Goal: Transaction & Acquisition: Purchase product/service

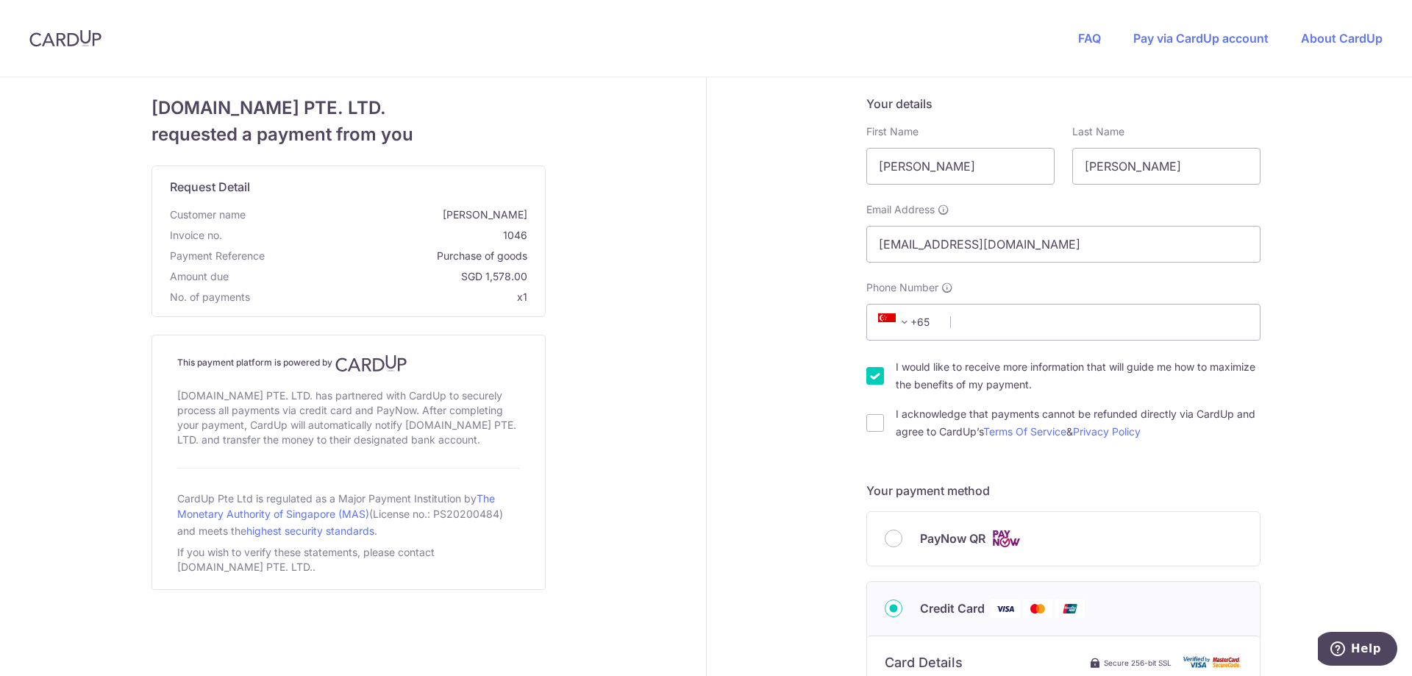
click at [906, 320] on span at bounding box center [905, 322] width 18 height 18
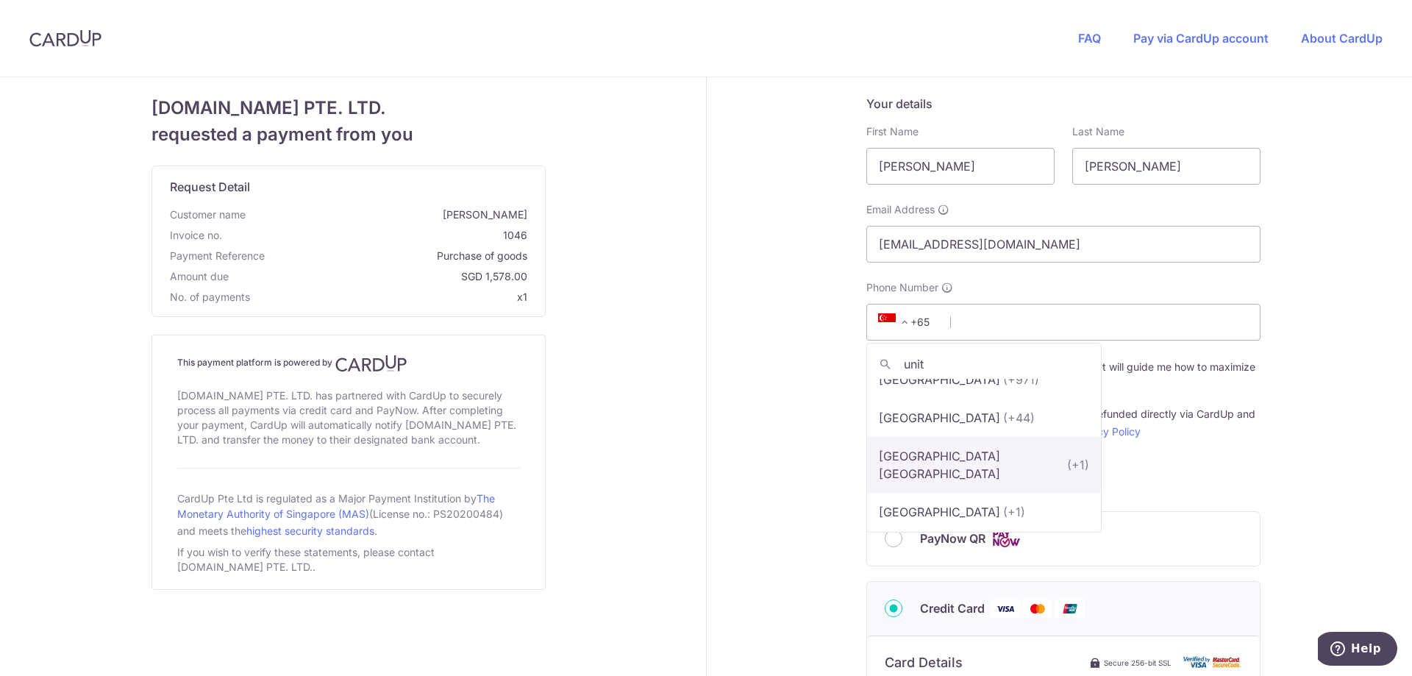
scroll to position [24, 0]
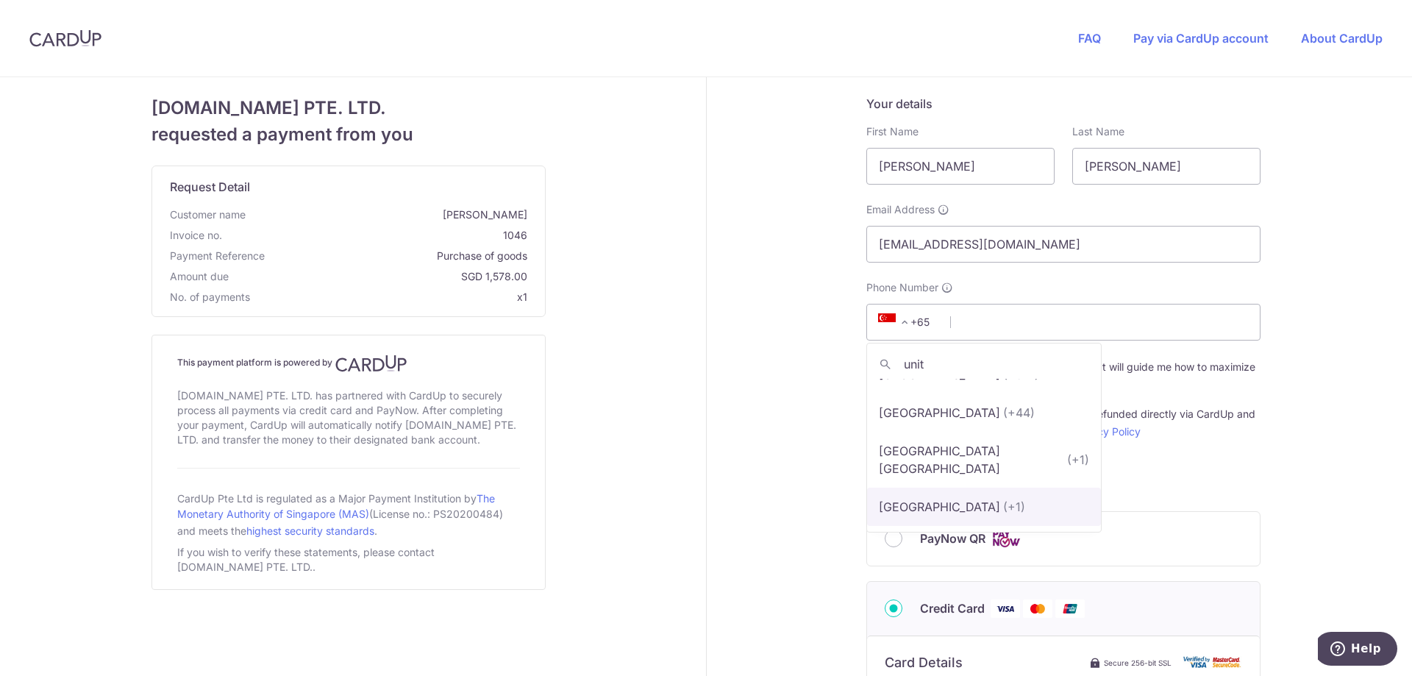
type input "unit"
select select "233"
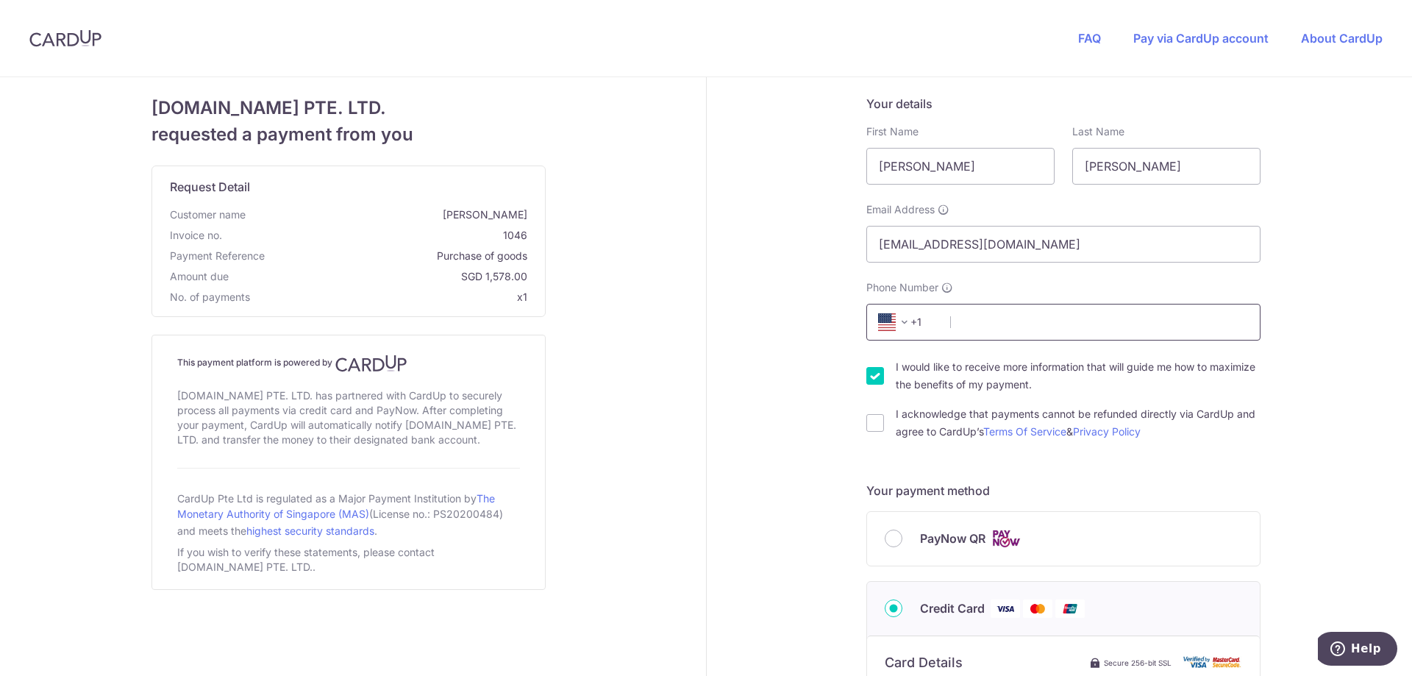
click at [1047, 322] on input "Phone Number" at bounding box center [1064, 322] width 394 height 37
type input "6163210661"
click at [867, 375] on input "I would like to receive more information that will guide me how to maximize the…" at bounding box center [876, 376] width 18 height 18
checkbox input "false"
click at [869, 422] on input "I acknowledge that payments cannot be refunded directly via CardUp and agree to…" at bounding box center [876, 423] width 18 height 18
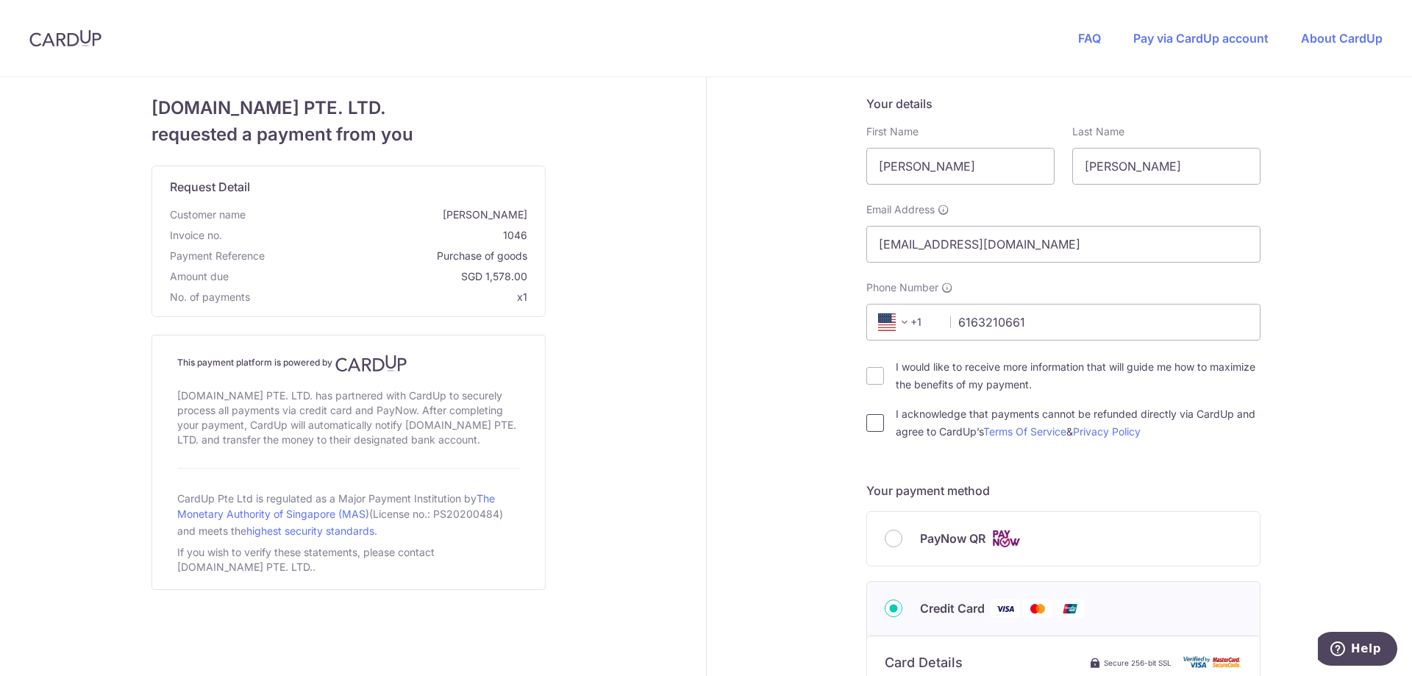
checkbox input "true"
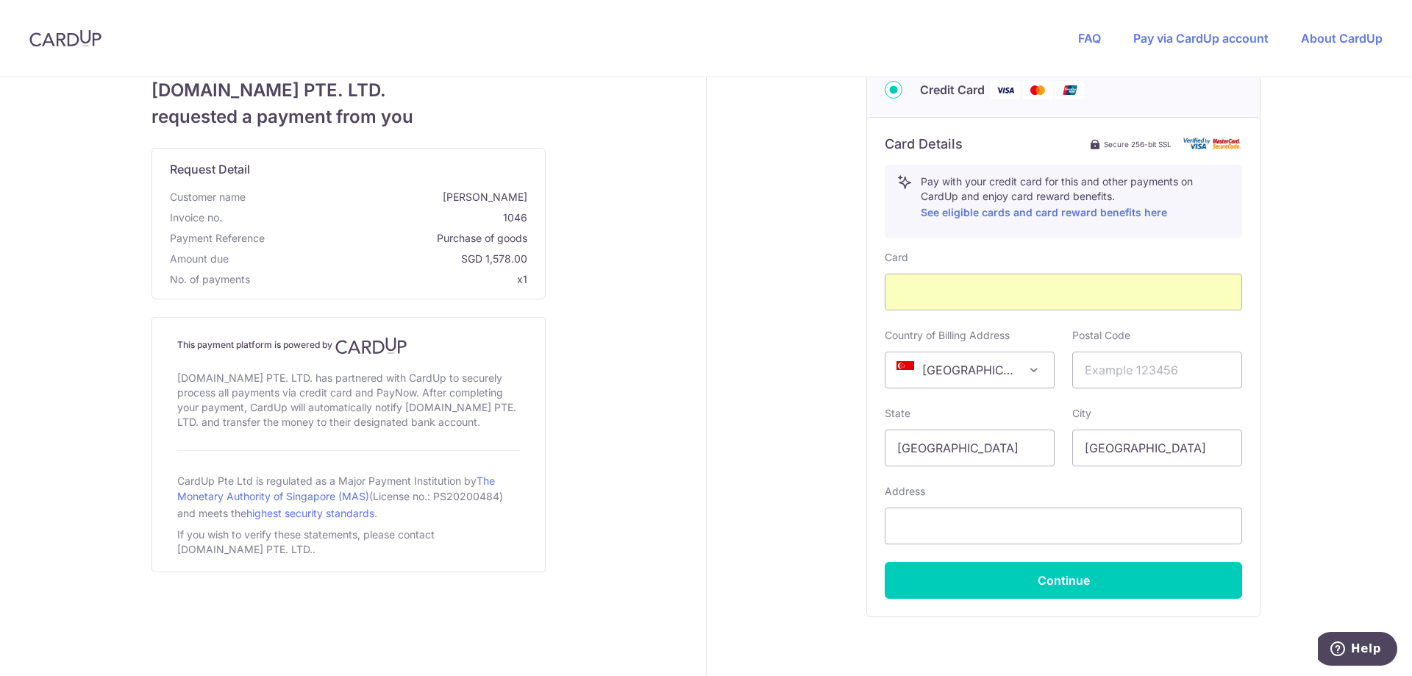
scroll to position [585, 0]
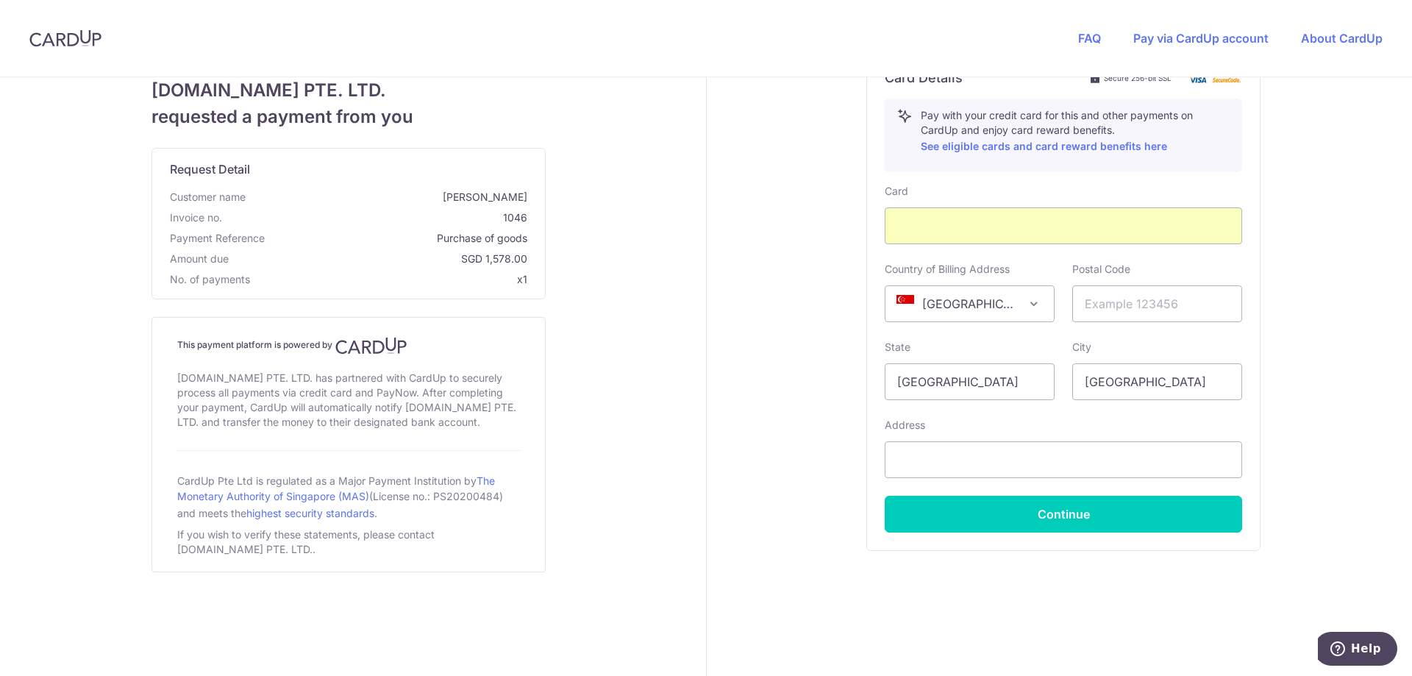
click at [1027, 305] on span at bounding box center [1034, 304] width 18 height 18
select select "US"
drag, startPoint x: 1148, startPoint y: 383, endPoint x: 1070, endPoint y: 388, distance: 77.5
click at [1073, 388] on input "[GEOGRAPHIC_DATA]" at bounding box center [1158, 381] width 170 height 37
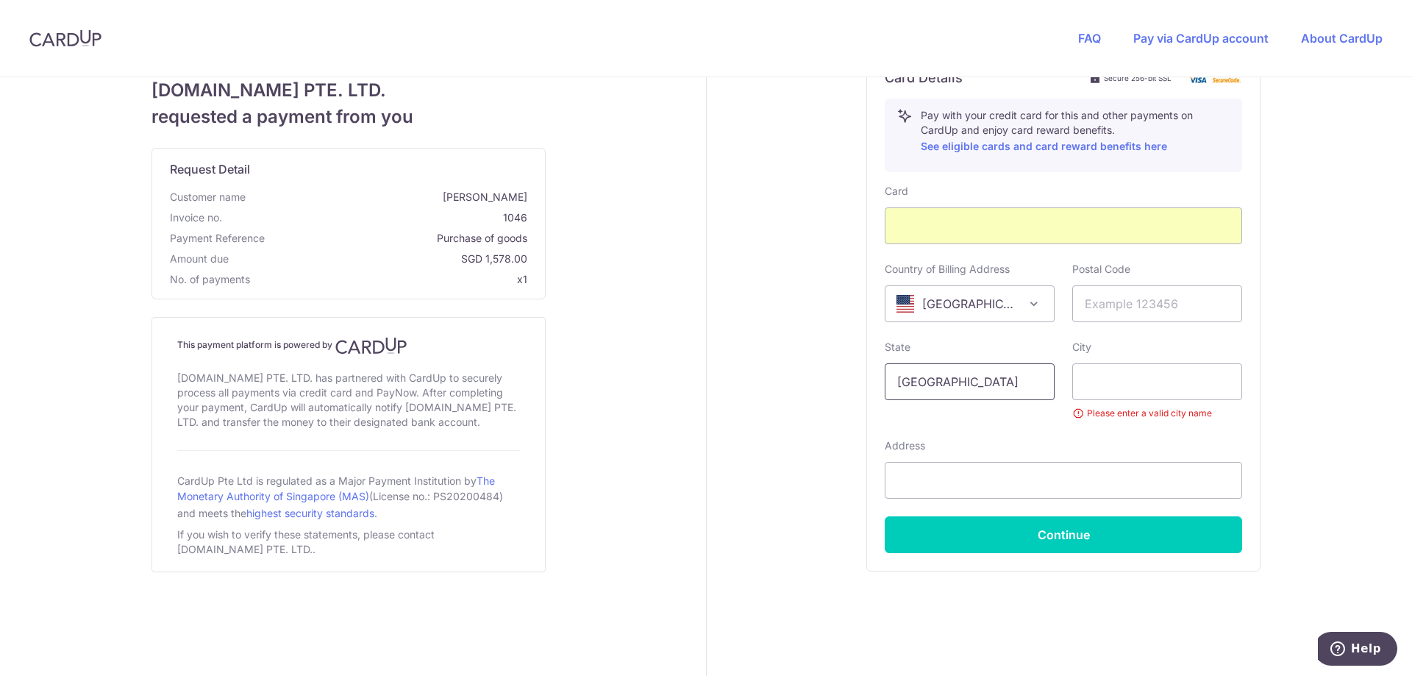
click at [923, 391] on input "[GEOGRAPHIC_DATA]" at bounding box center [970, 381] width 170 height 37
drag, startPoint x: 936, startPoint y: 380, endPoint x: 861, endPoint y: 381, distance: 75.0
click at [867, 381] on div "Card Details Secure 256-bit SSL Pay with your credit card for this and other pa…" at bounding box center [1063, 311] width 393 height 520
type input "[US_STATE]"
type input "32609"
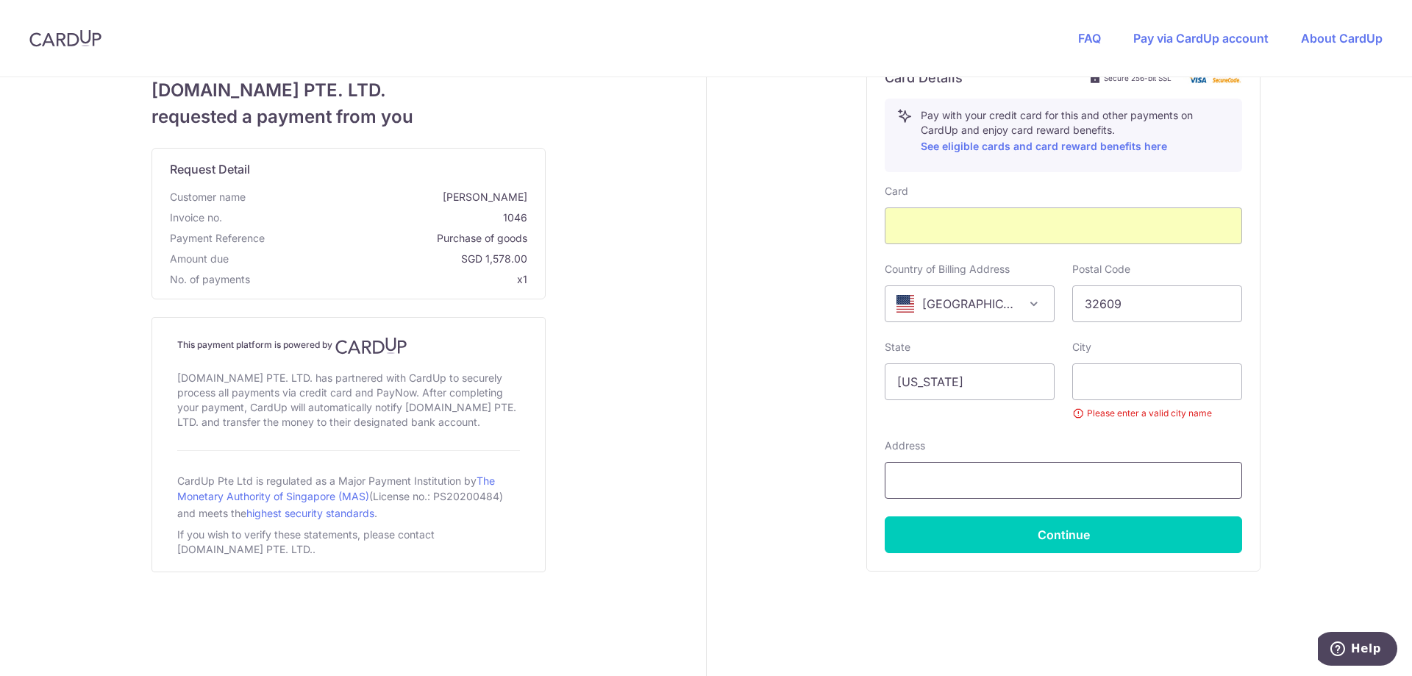
type input "[STREET_ADDRESS]"
click at [1145, 384] on input "text" at bounding box center [1158, 381] width 170 height 37
type input "[GEOGRAPHIC_DATA]"
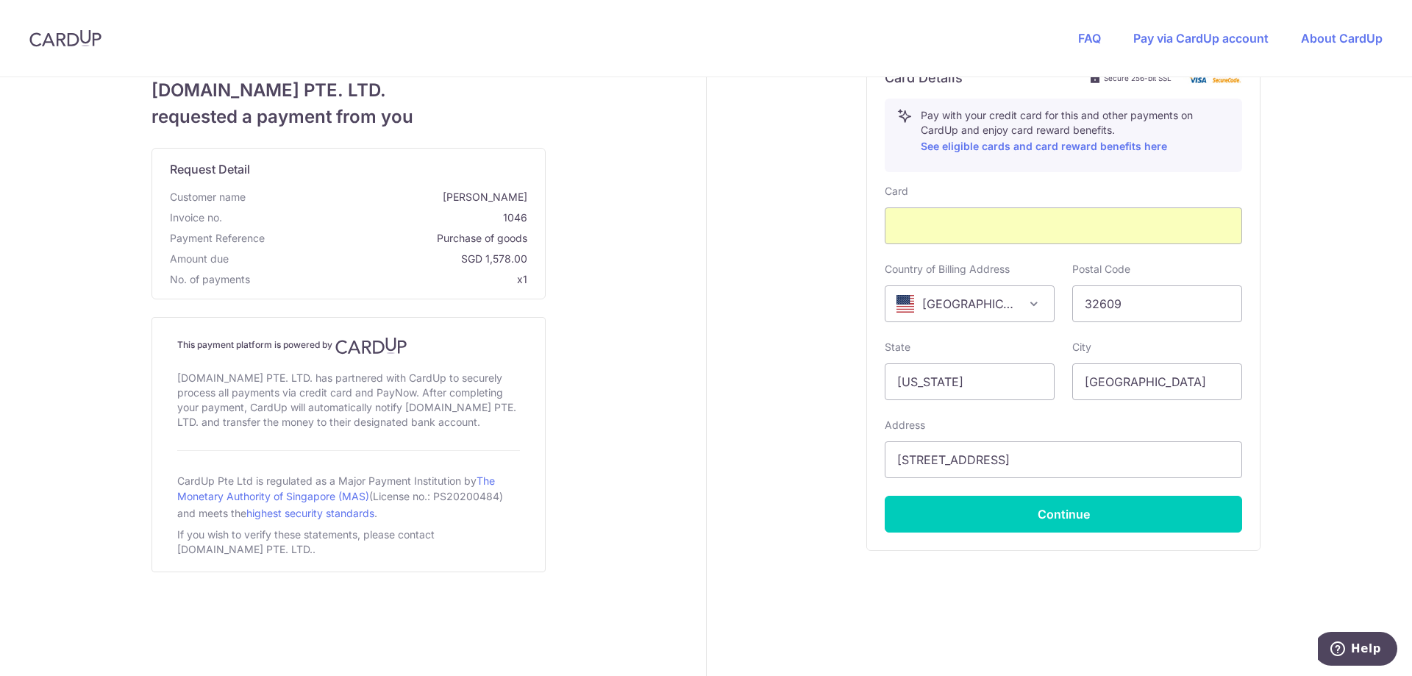
click at [1311, 366] on div "Your details First Name [PERSON_NAME] Last Name [PERSON_NAME] Email Address [EM…" at bounding box center [1064, 84] width 715 height 1184
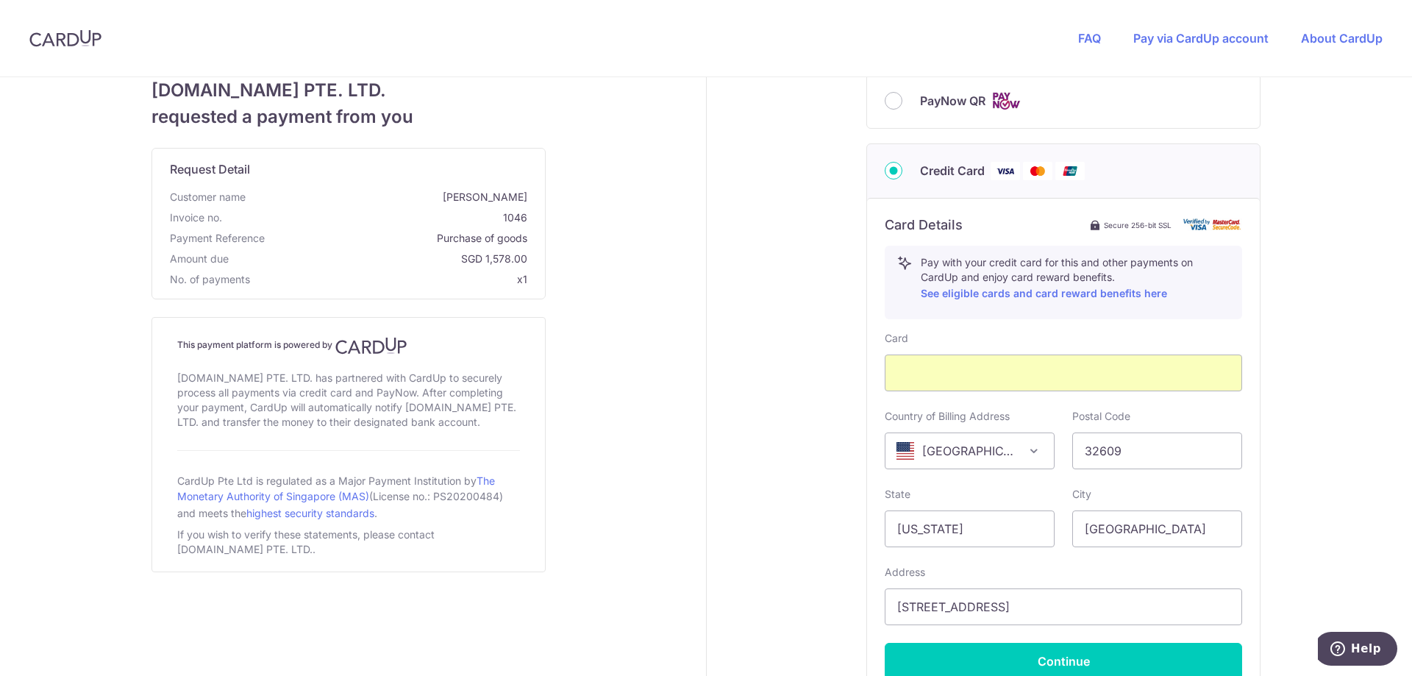
scroll to position [585, 0]
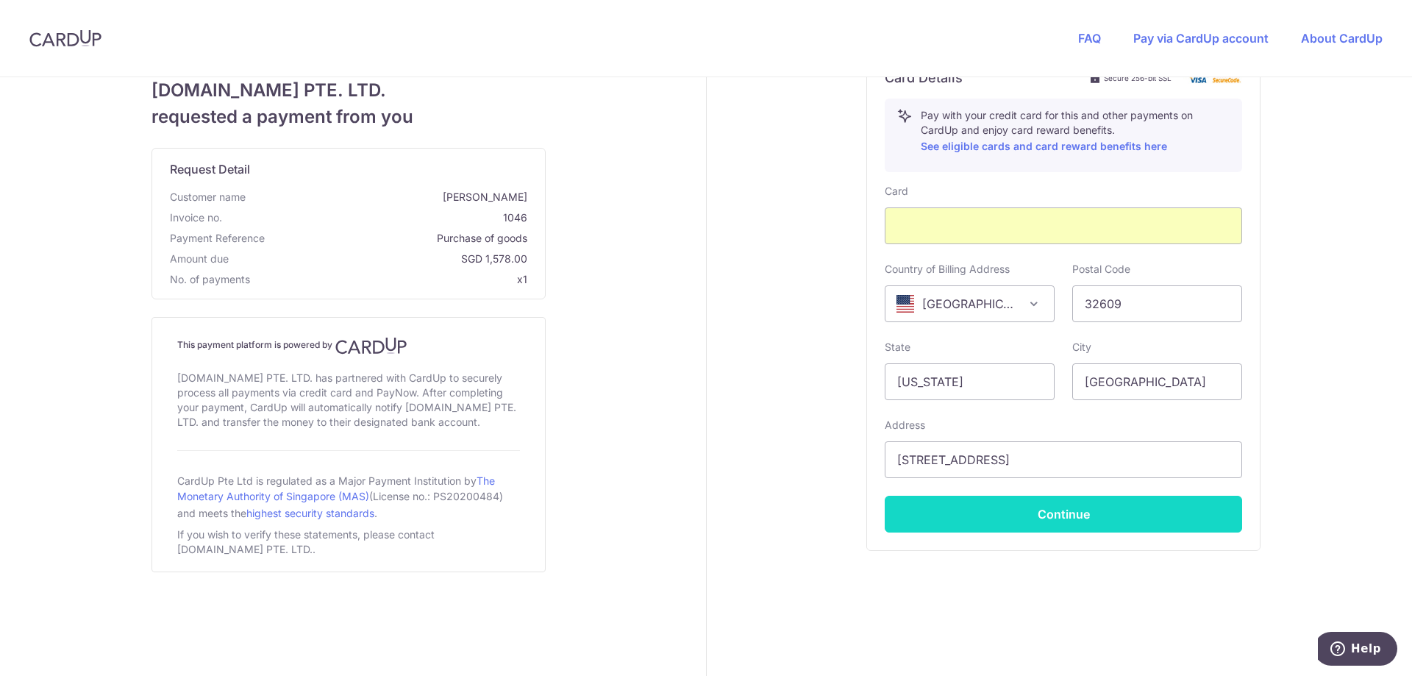
click at [1050, 512] on button "Continue" at bounding box center [1064, 514] width 358 height 37
type input "**** 8079"
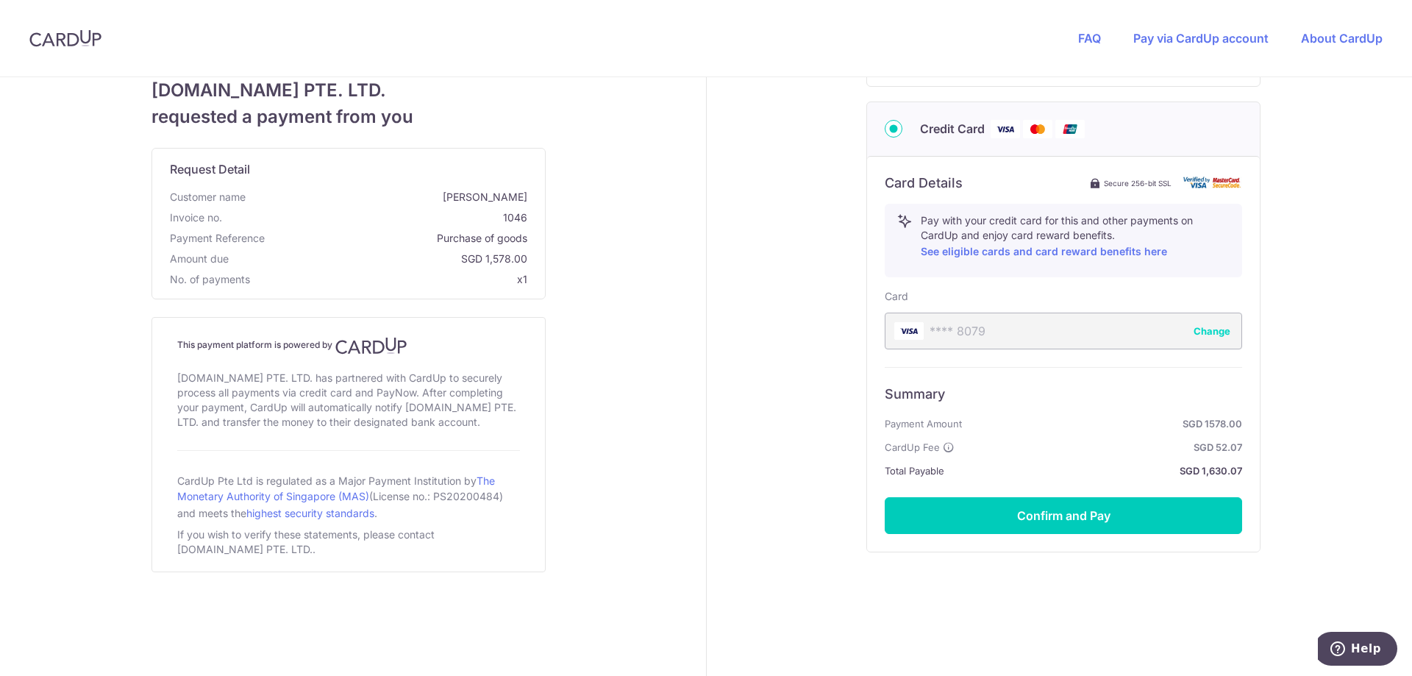
scroll to position [481, 0]
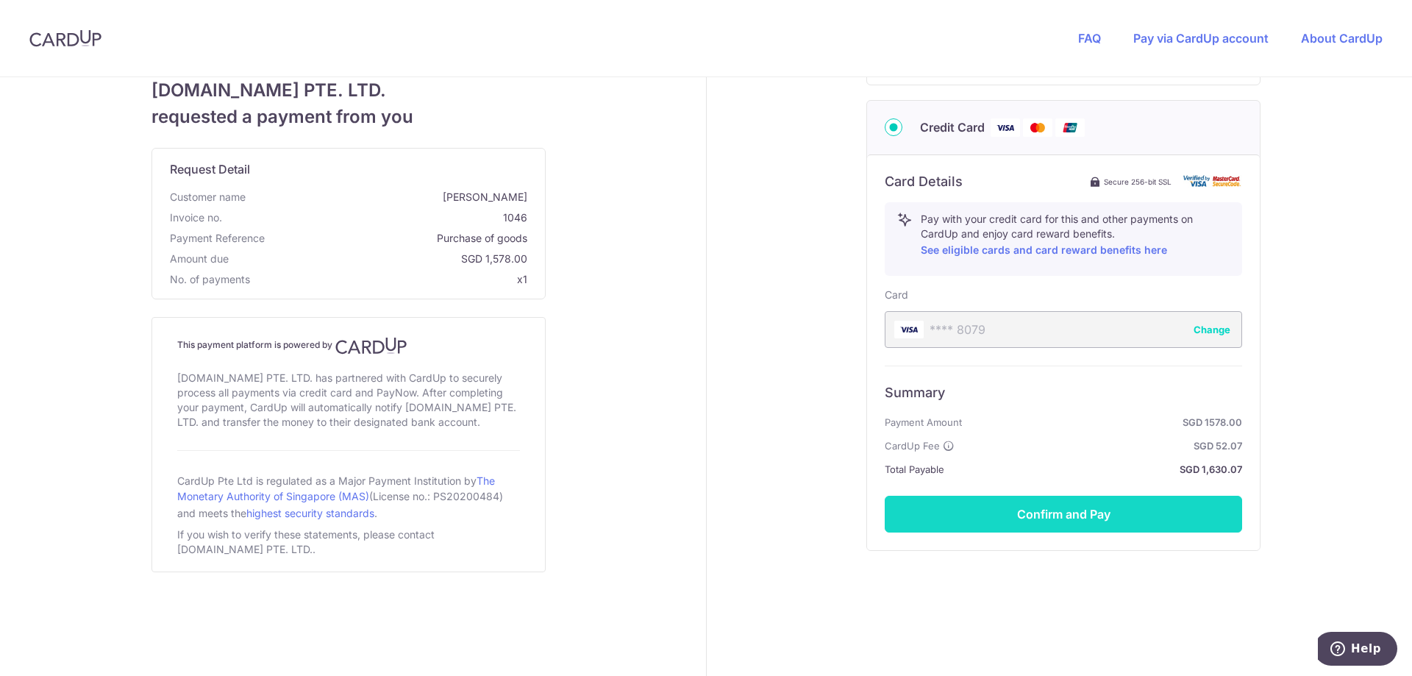
click at [1074, 502] on button "Confirm and Pay" at bounding box center [1064, 514] width 358 height 37
